Goal: Obtain resource: Download file/media

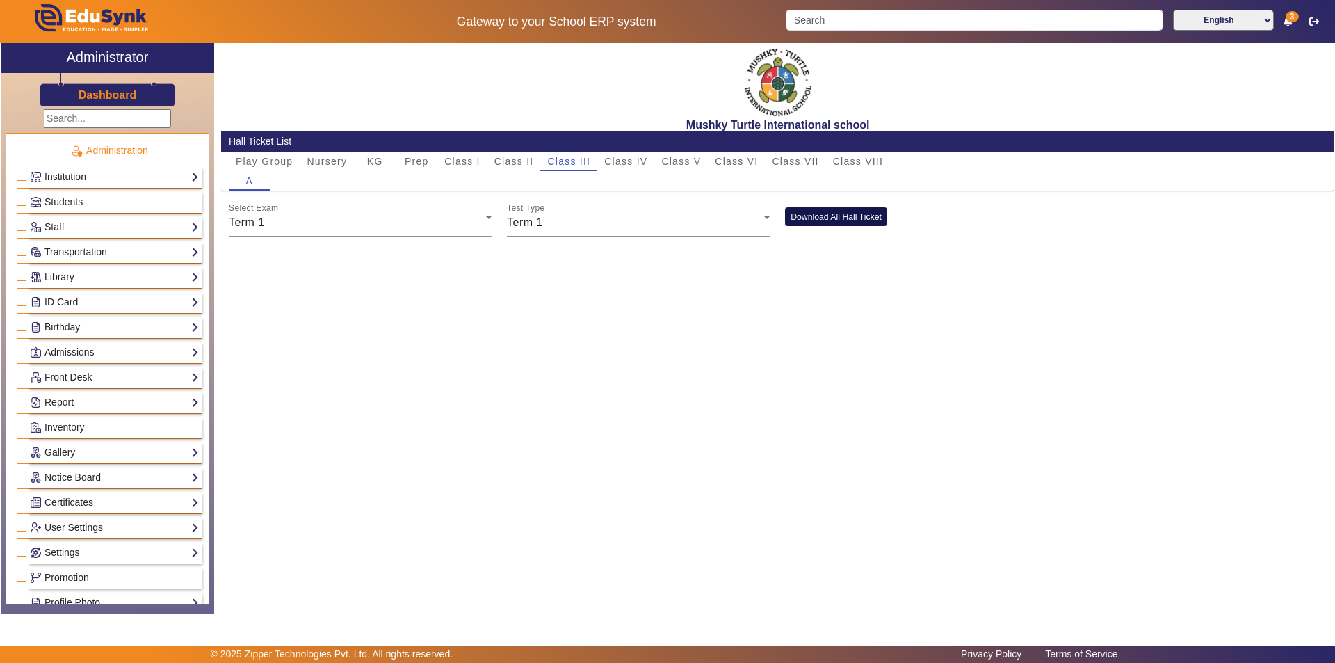
click at [829, 220] on button "Download All Hall Ticket" at bounding box center [836, 216] width 102 height 19
click at [629, 163] on span "Class IV" at bounding box center [625, 161] width 43 height 10
click at [835, 213] on button "Download All Hall Ticket" at bounding box center [836, 216] width 102 height 19
click at [677, 164] on span "Class V" at bounding box center [681, 161] width 40 height 10
click at [830, 216] on button "Download All Hall Ticket" at bounding box center [836, 216] width 102 height 19
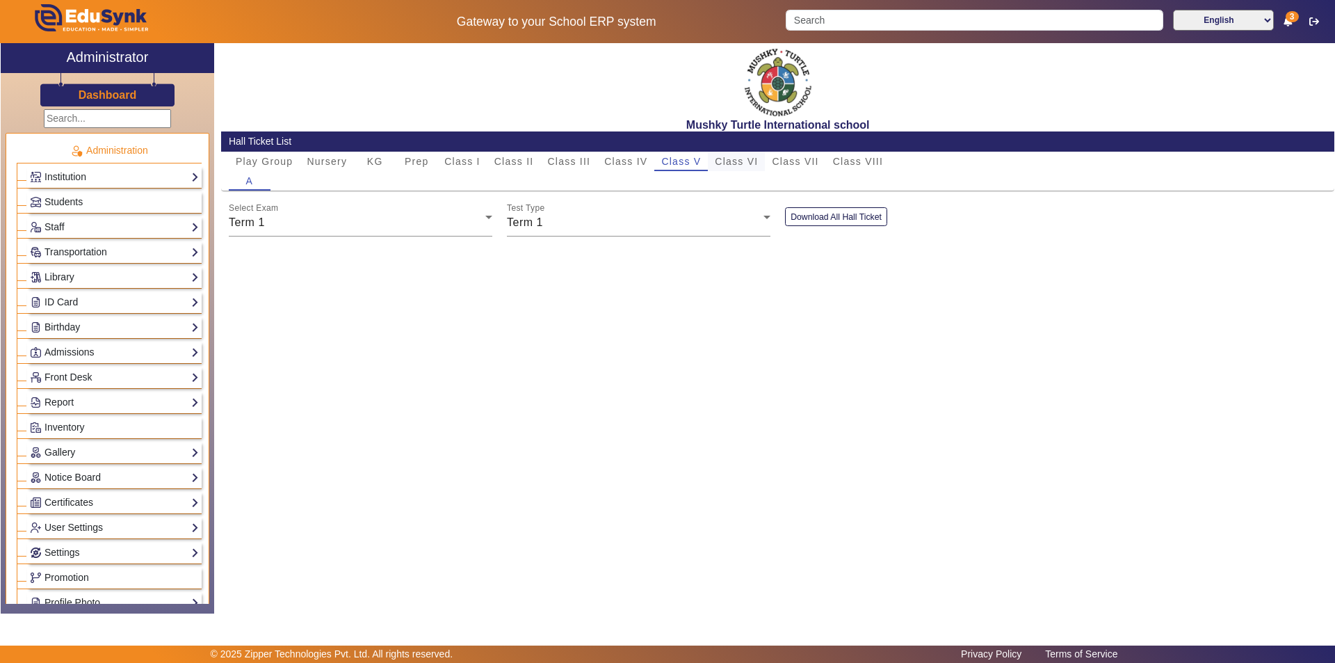
click at [738, 161] on span "Class VI" at bounding box center [736, 161] width 43 height 10
click at [833, 217] on button "Download All Hall Ticket" at bounding box center [836, 216] width 102 height 19
click at [800, 160] on span "Class VII" at bounding box center [795, 161] width 47 height 10
click at [824, 213] on button "Download All Hall Ticket" at bounding box center [836, 216] width 102 height 19
click at [679, 163] on span "Class V" at bounding box center [681, 161] width 40 height 10
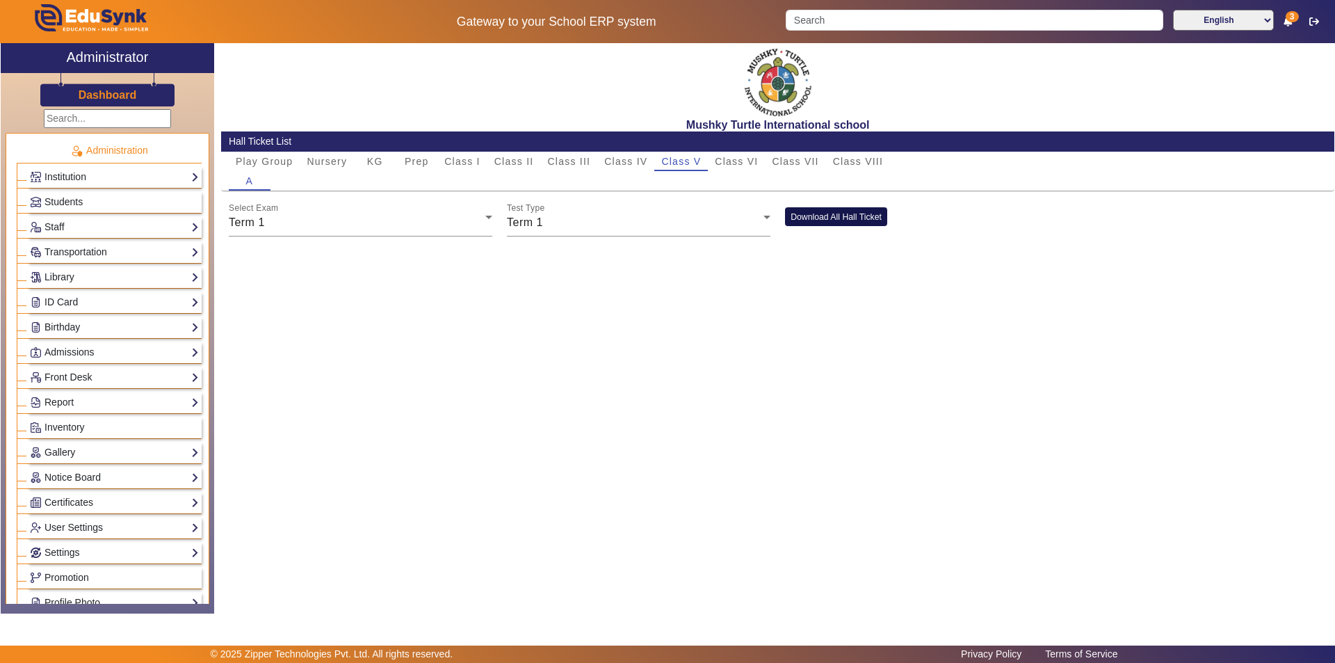
click at [832, 216] on button "Download All Hall Ticket" at bounding box center [836, 216] width 102 height 19
click at [60, 200] on span "Students" at bounding box center [64, 201] width 38 height 11
